Goal: Find specific page/section: Find specific page/section

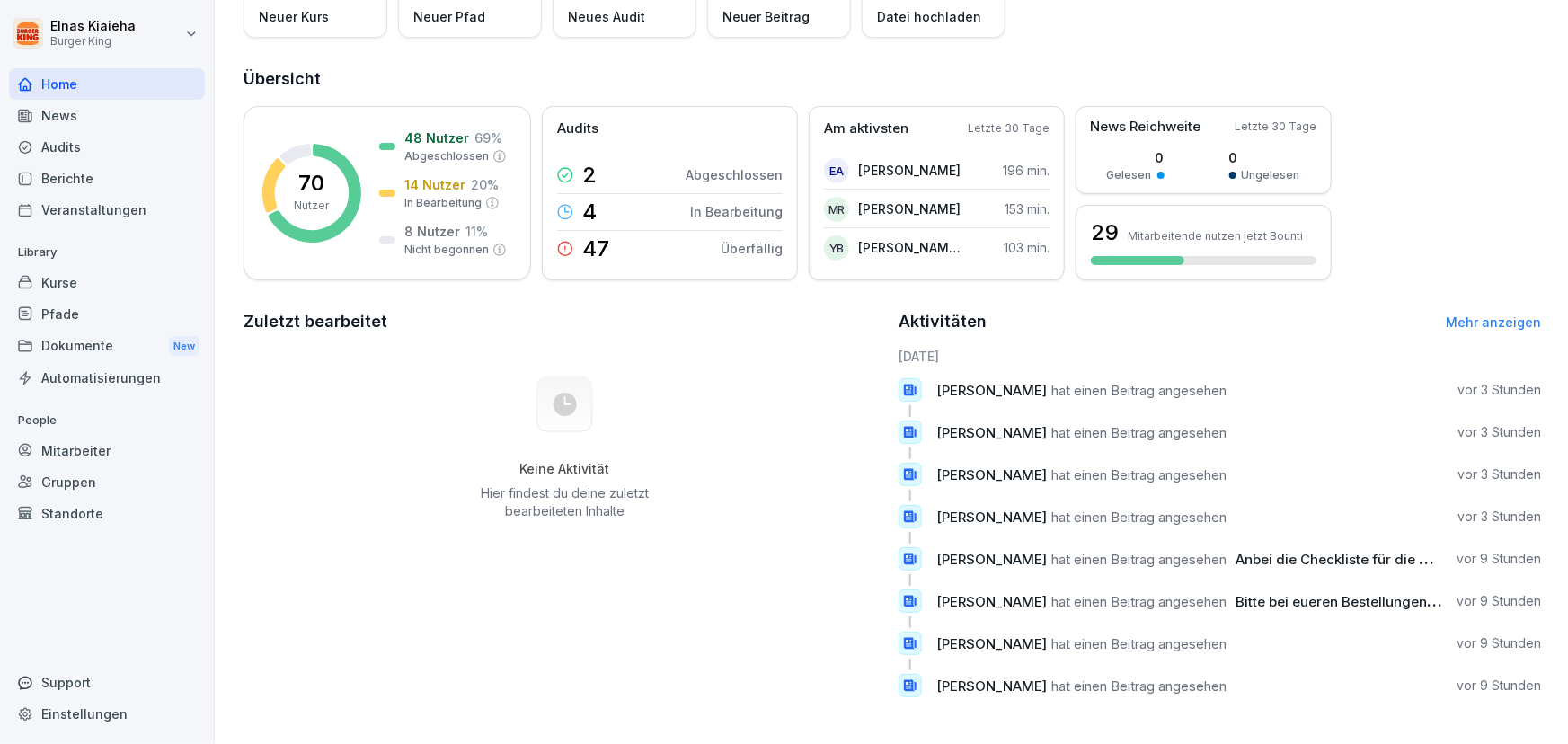
scroll to position [163, 0]
click at [105, 115] on div "News" at bounding box center [106, 115] width 196 height 31
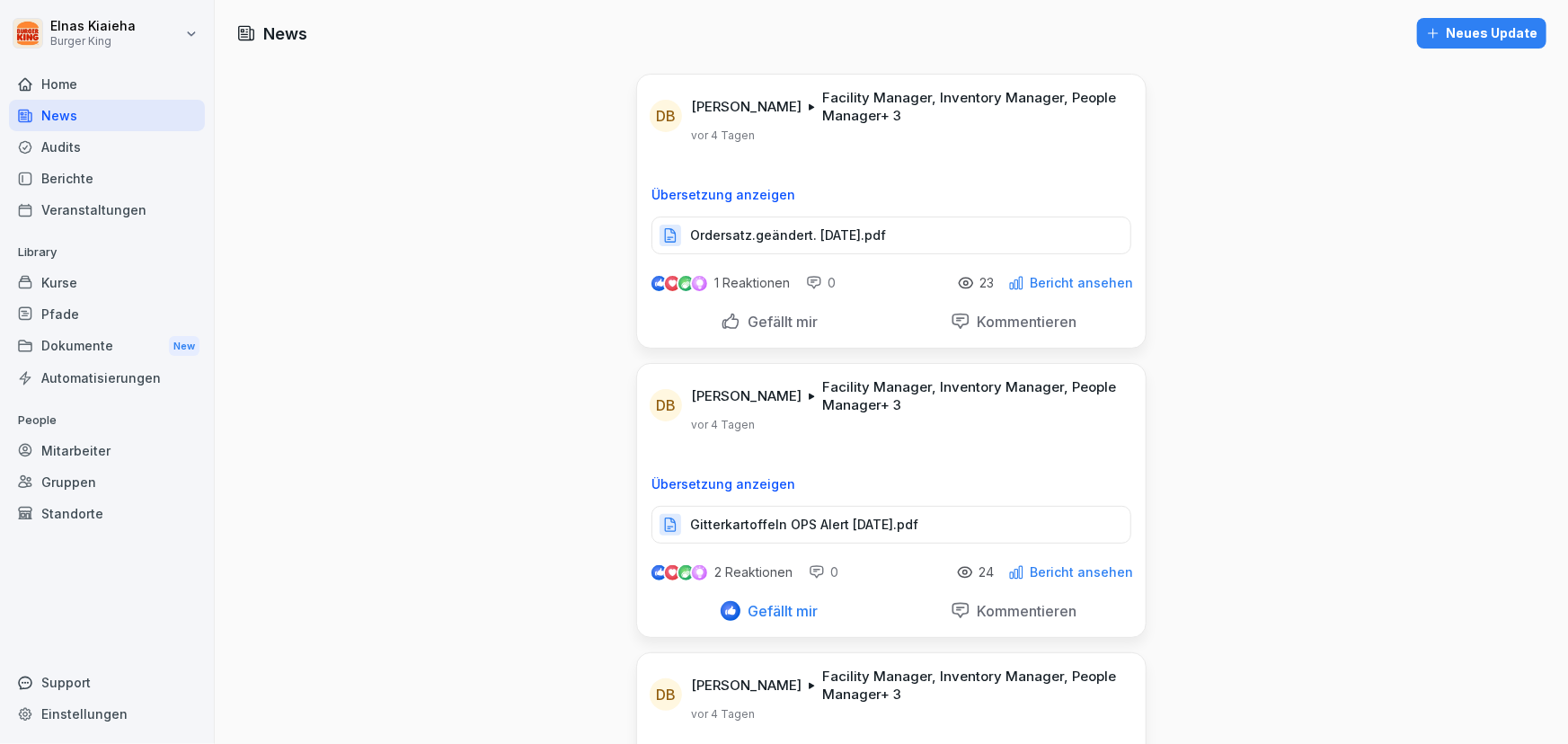
click at [80, 113] on div "News" at bounding box center [106, 115] width 196 height 31
click at [91, 179] on div "Berichte" at bounding box center [106, 178] width 196 height 31
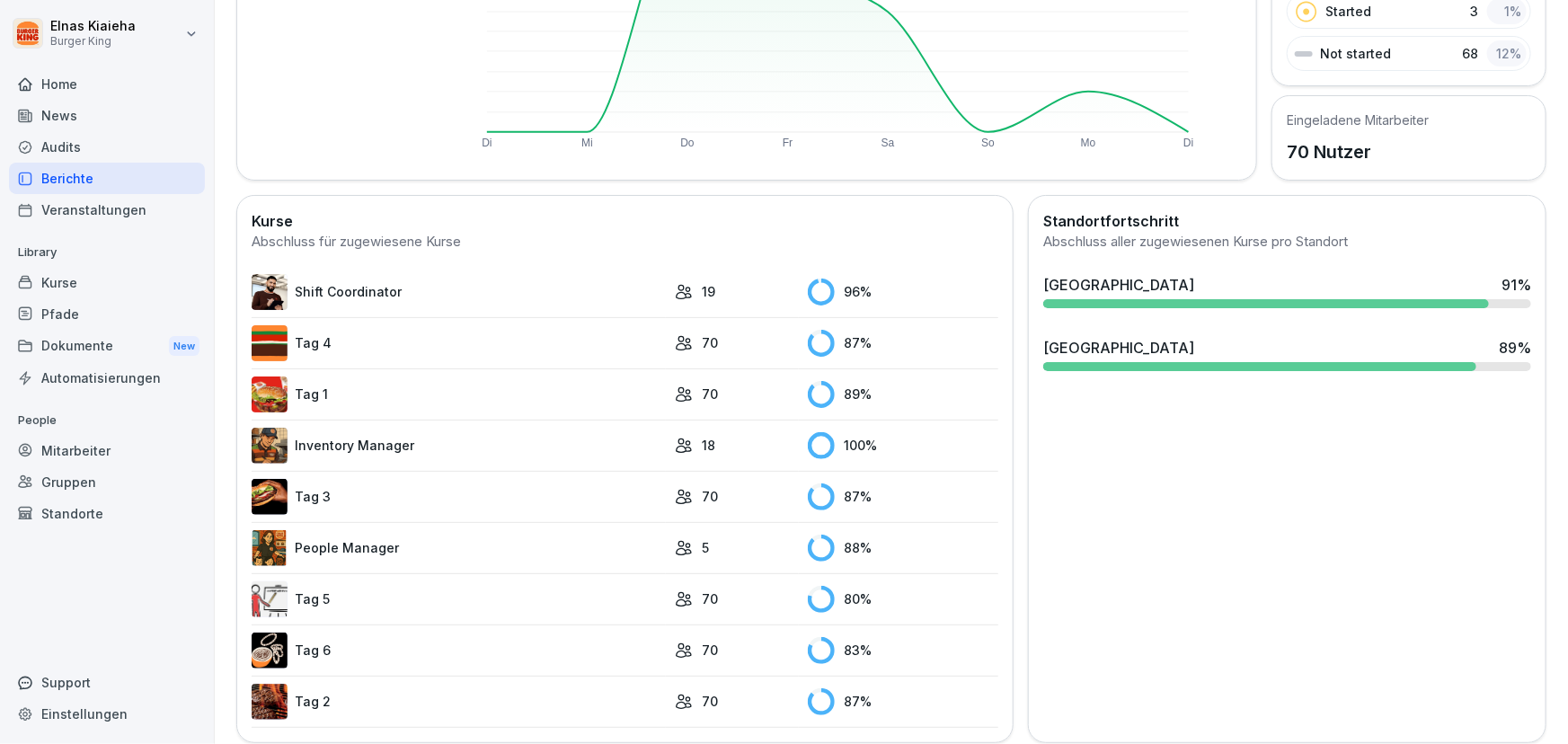
scroll to position [349, 0]
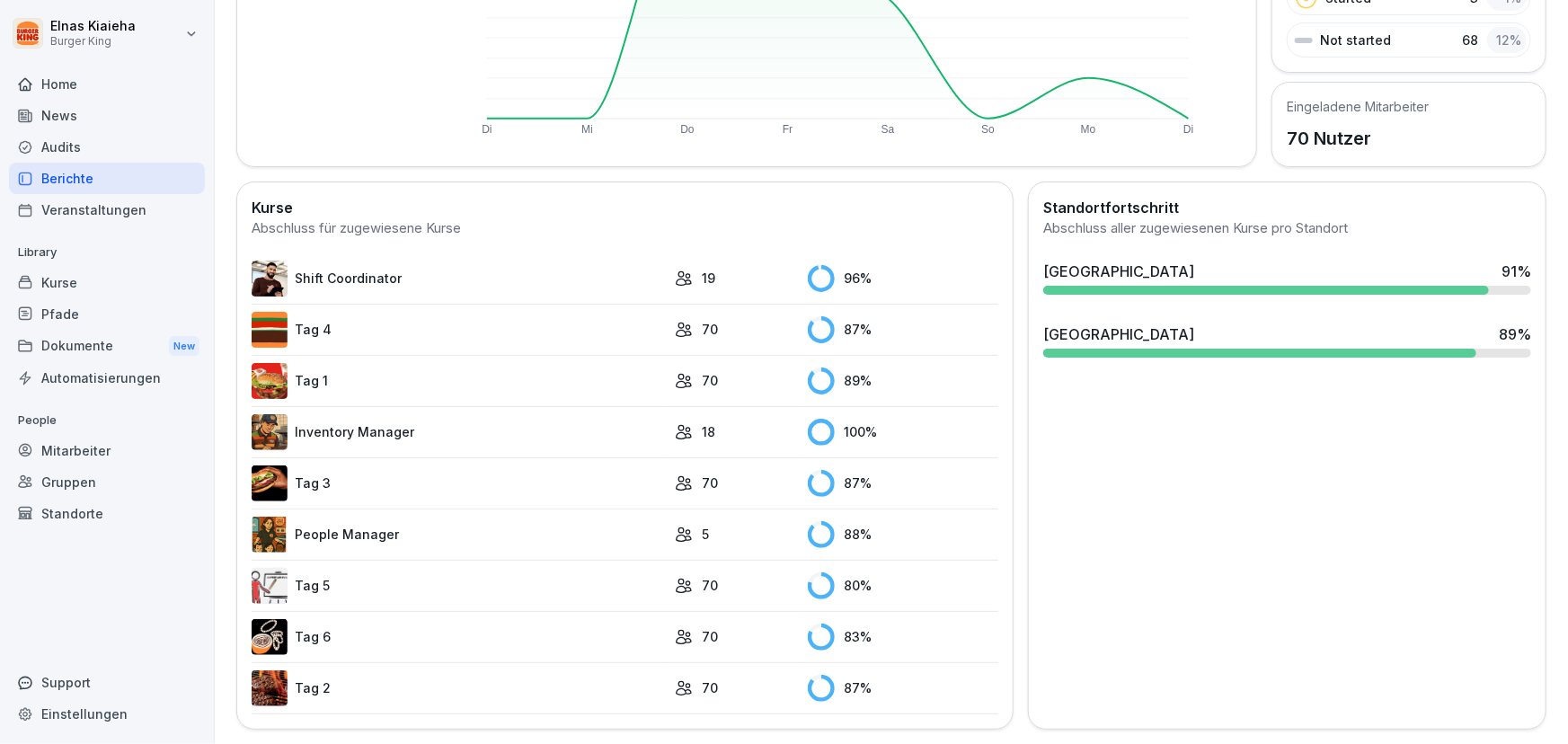
click at [320, 522] on link "People Manager" at bounding box center [459, 535] width 414 height 36
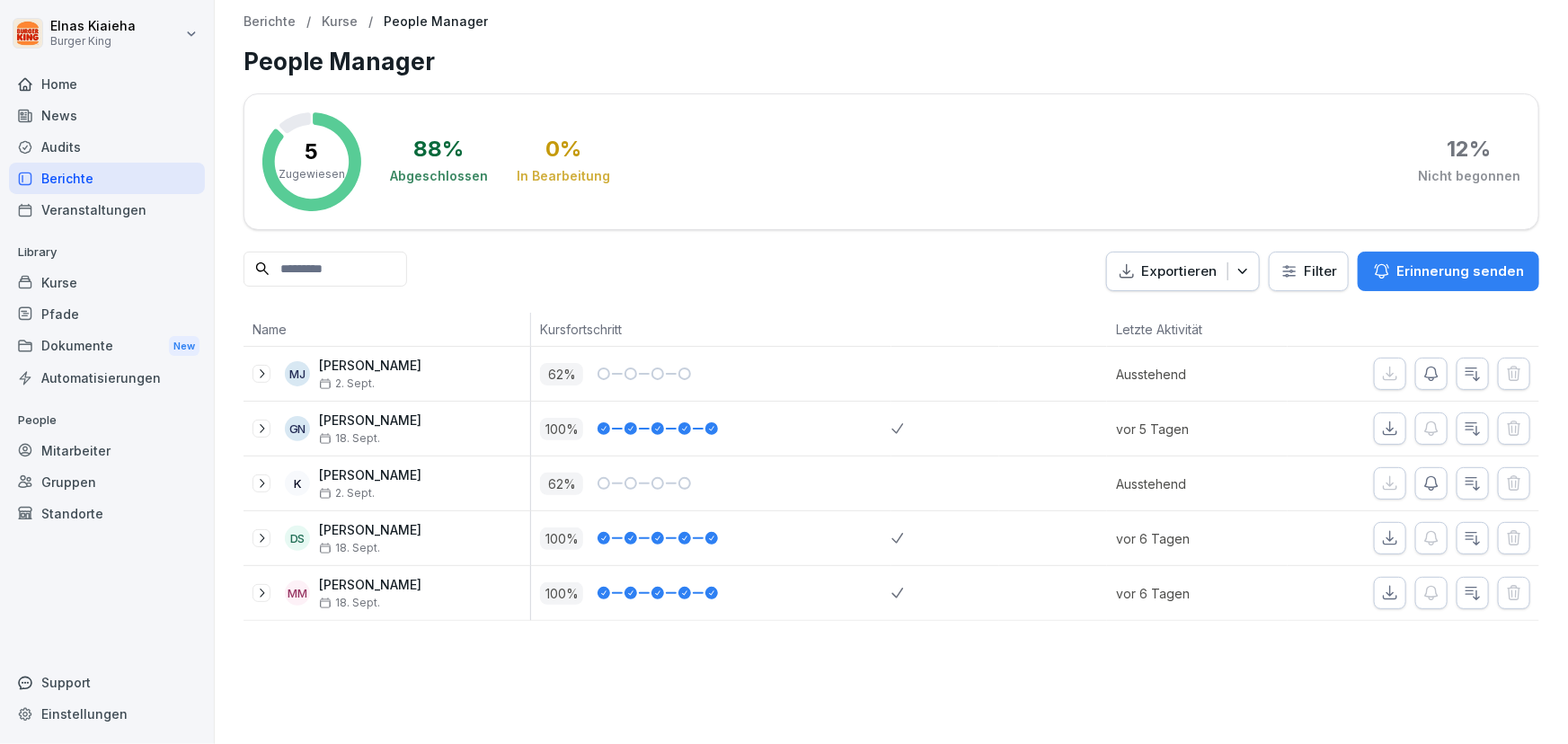
click at [1299, 261] on html "Elnas Kiaieha Burger King Home News Audits Berichte Veranstaltungen Library Kur…" at bounding box center [784, 372] width 1568 height 744
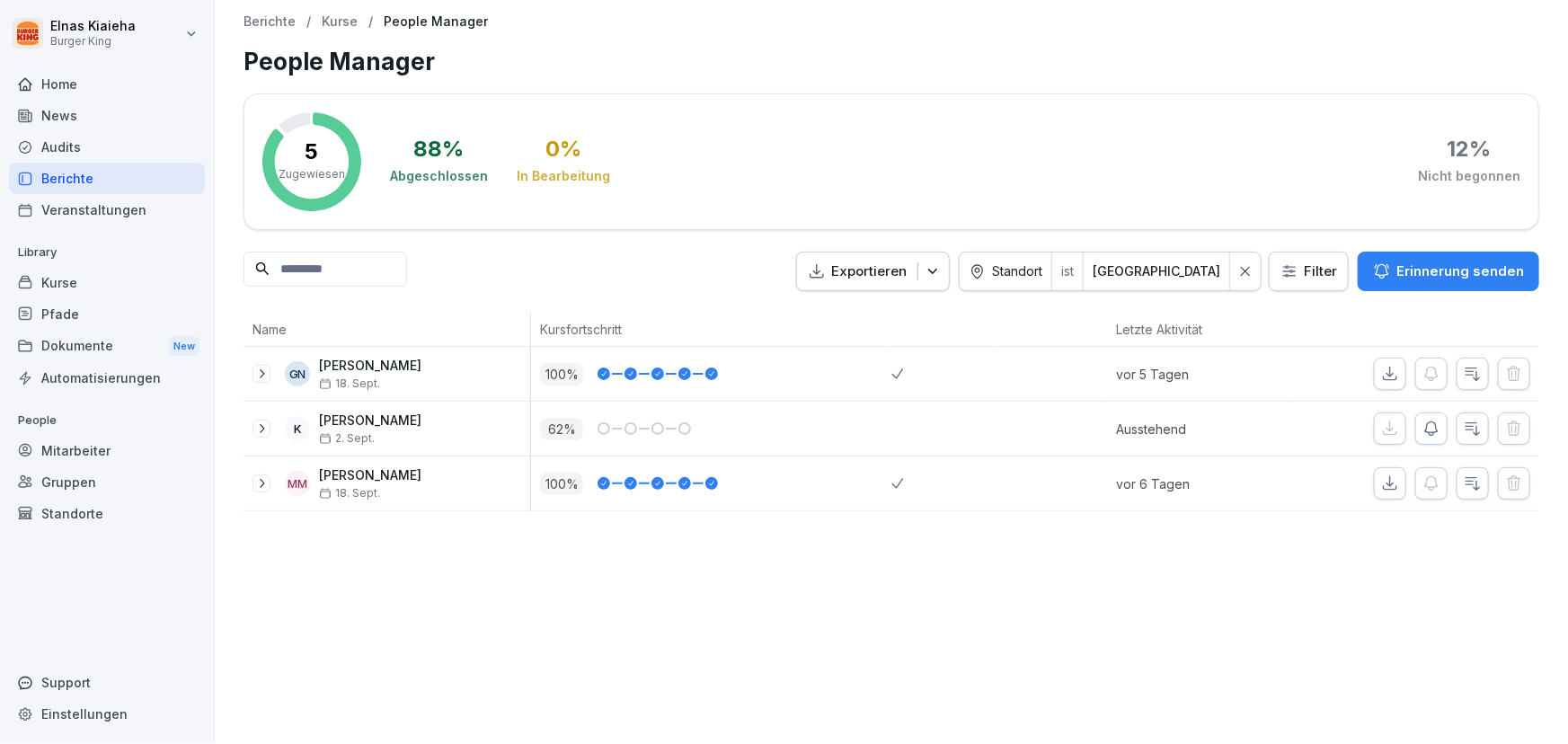
click at [160, 178] on div "Berichte" at bounding box center [106, 178] width 196 height 31
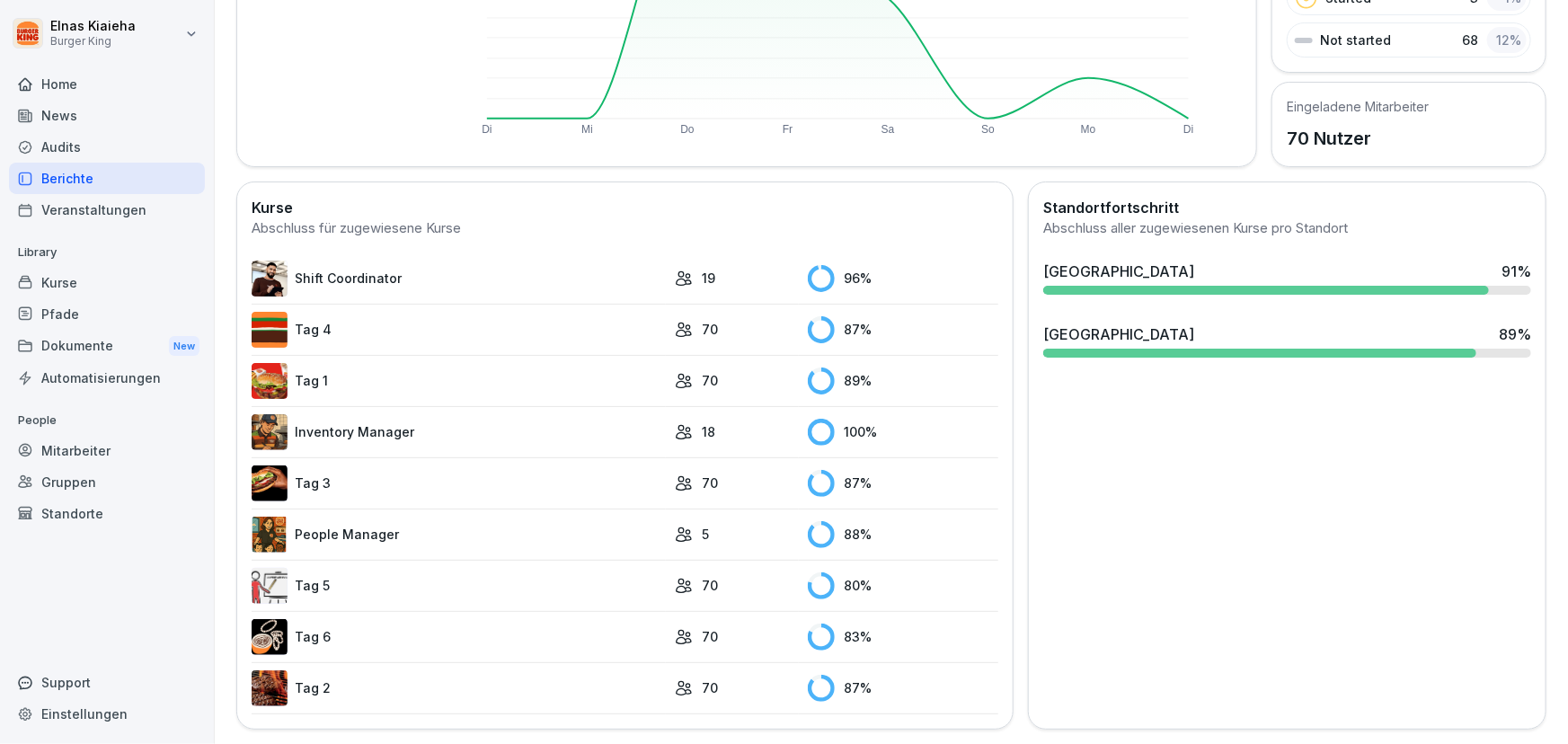
scroll to position [349, 0]
click at [309, 568] on link "Tag 5" at bounding box center [459, 586] width 414 height 36
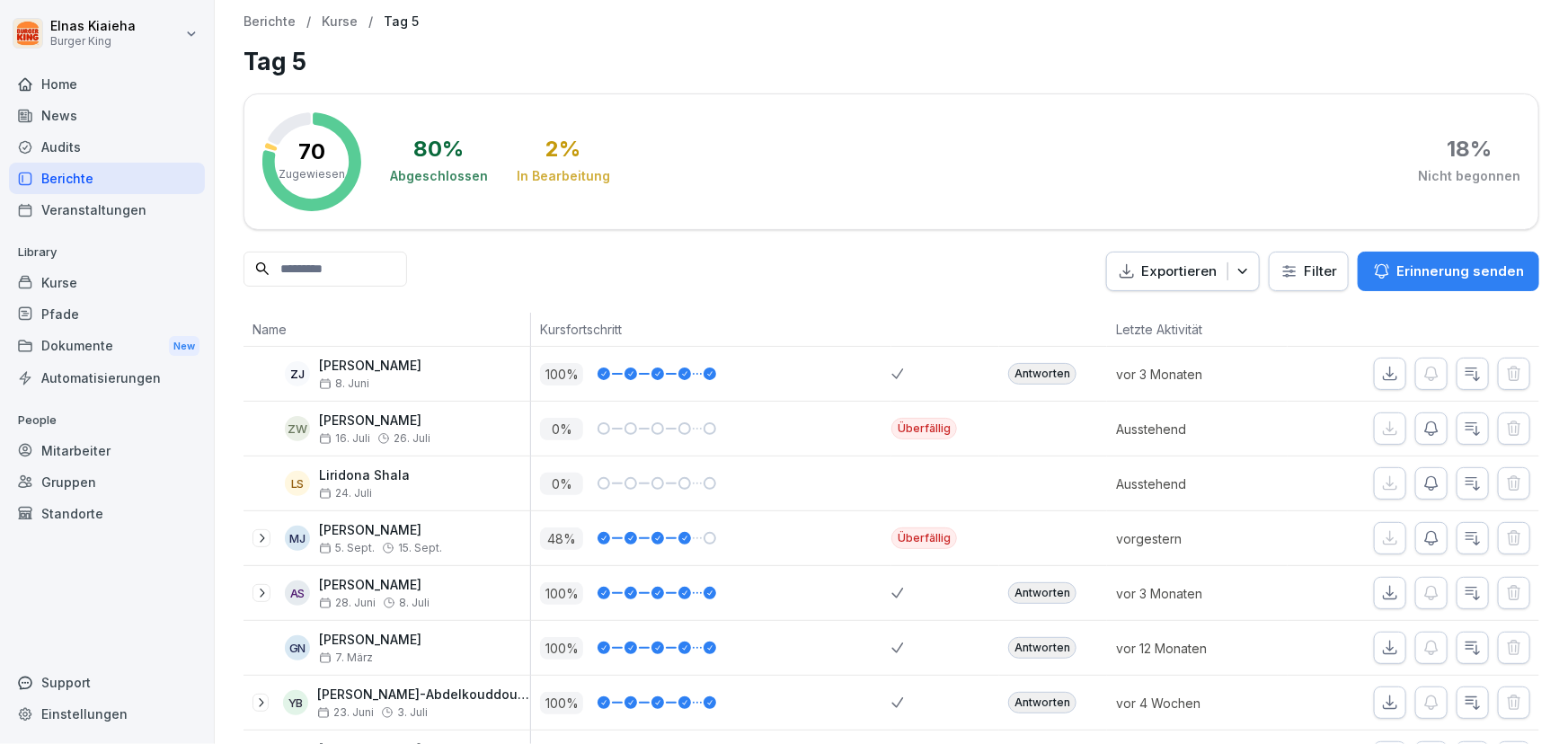
click at [1288, 280] on html "Elnas Kiaieha Burger King Home News Audits Berichte Veranstaltungen Library Kur…" at bounding box center [784, 372] width 1568 height 744
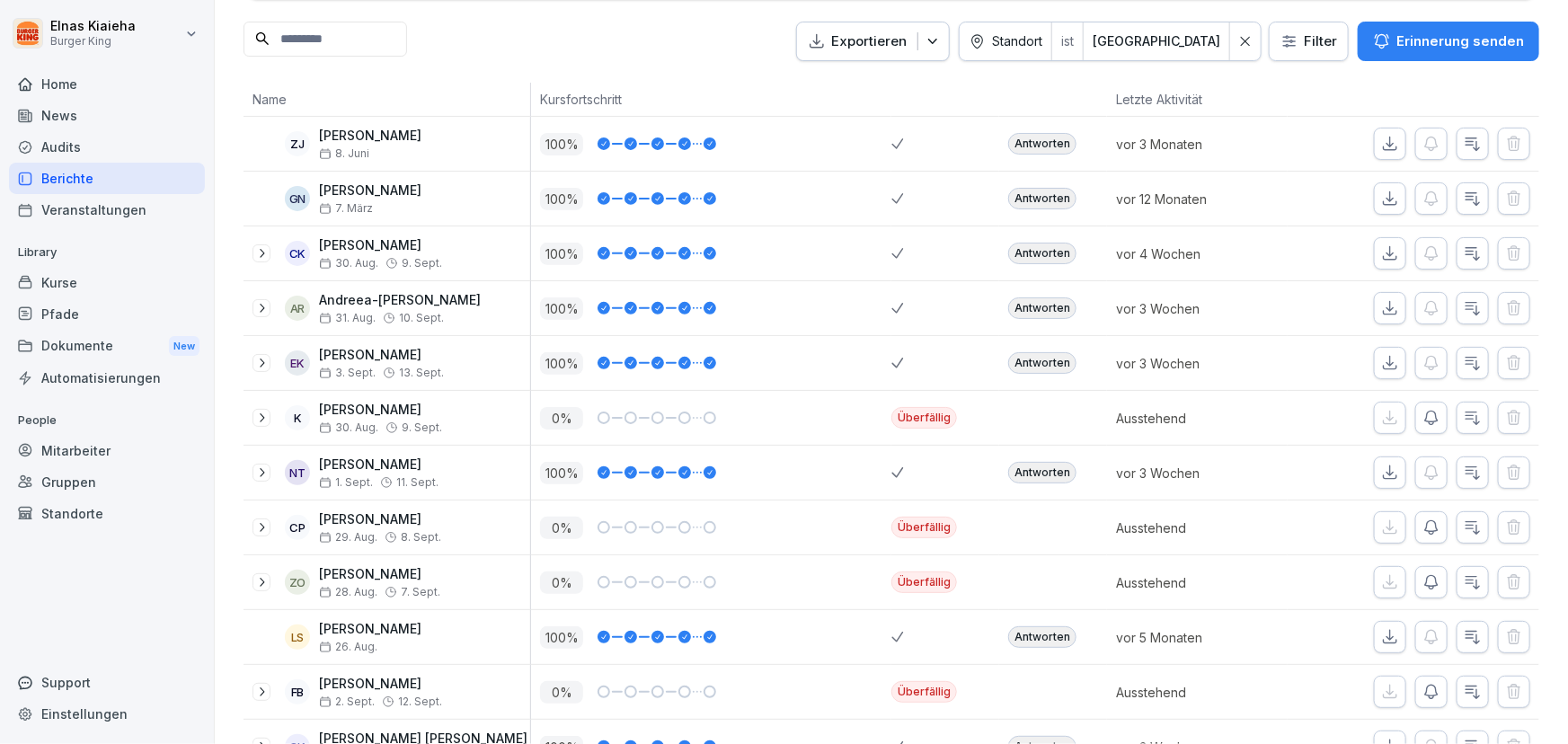
scroll to position [82, 0]
